Goal: Task Accomplishment & Management: Use online tool/utility

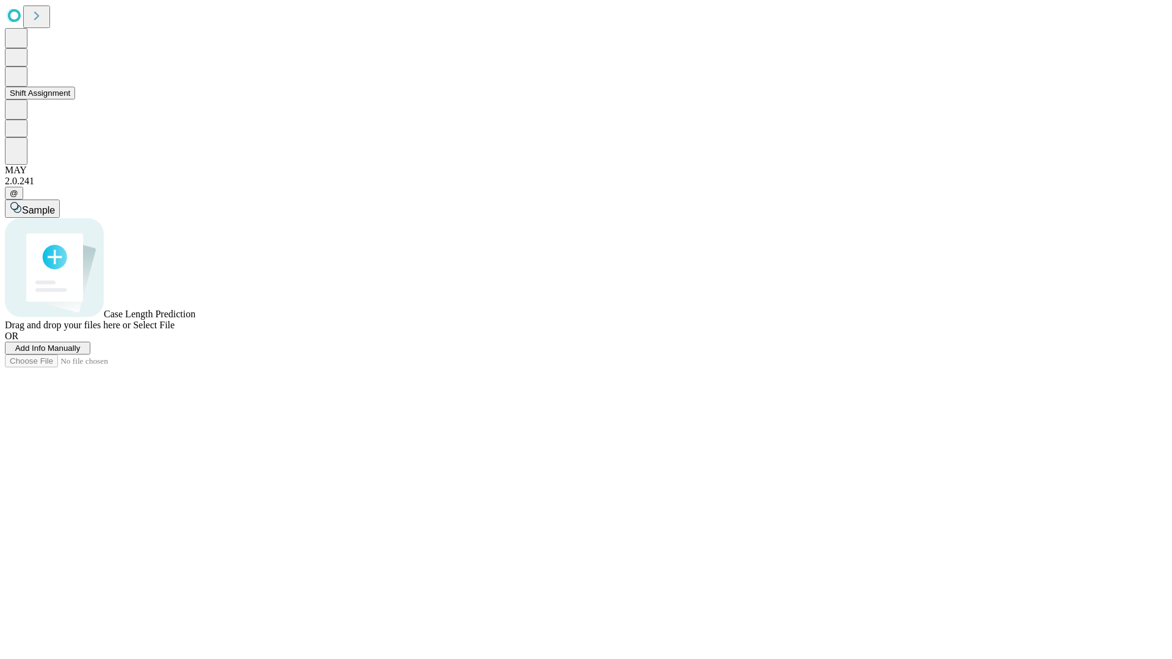
click at [75, 100] on button "Shift Assignment" at bounding box center [40, 93] width 70 height 13
